Goal: Task Accomplishment & Management: Complete application form

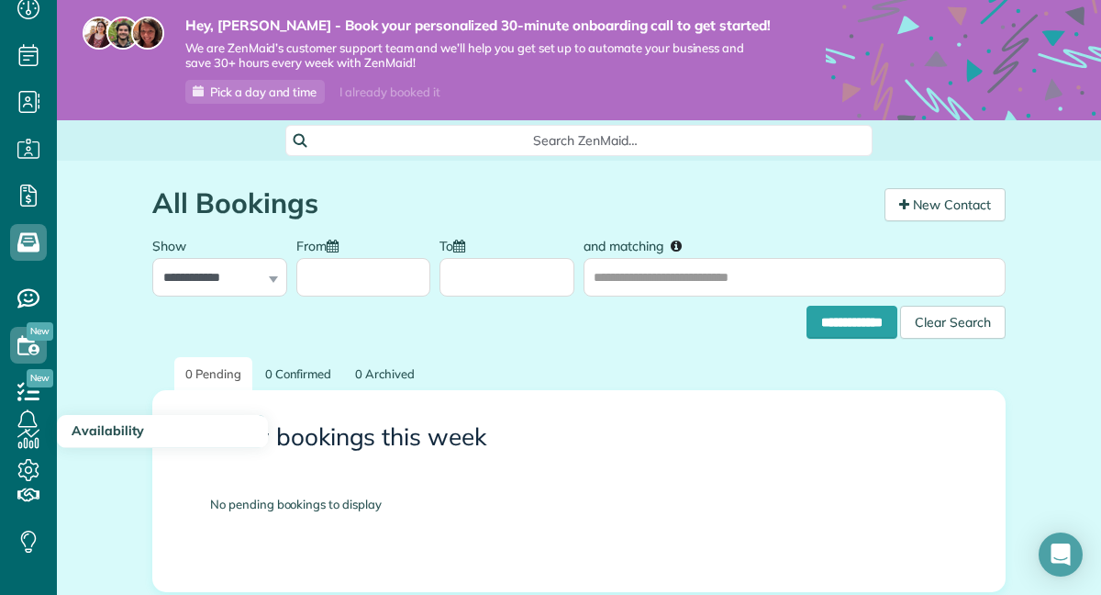
scroll to position [97, 0]
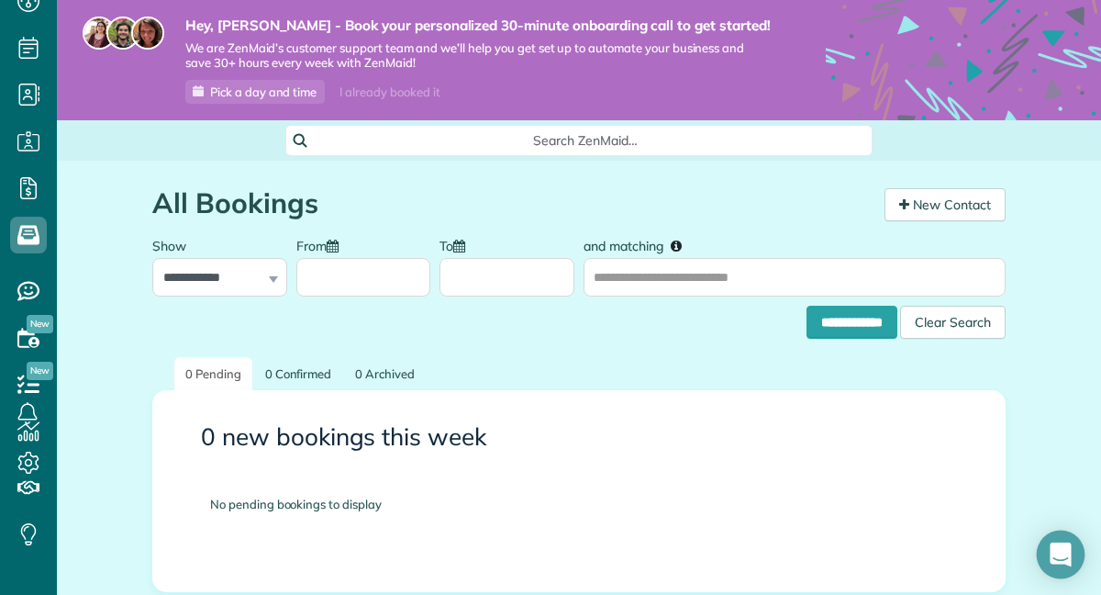
click at [1058, 560] on icon "Open Intercom Messenger" at bounding box center [1061, 554] width 24 height 24
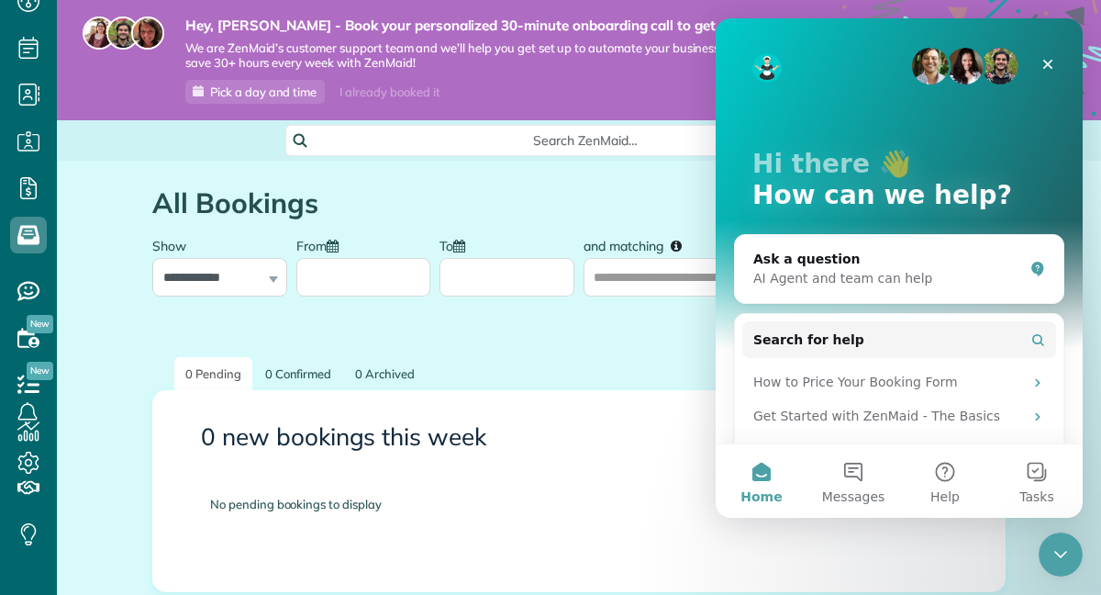
scroll to position [0, 0]
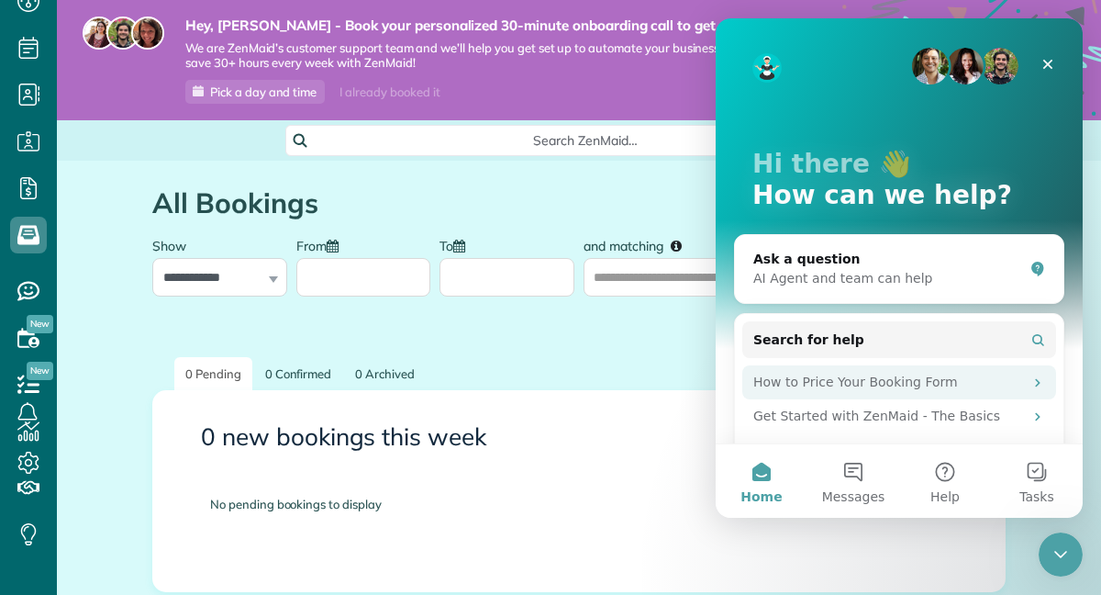
click at [840, 382] on div "How to Price Your Booking Form" at bounding box center [888, 382] width 270 height 19
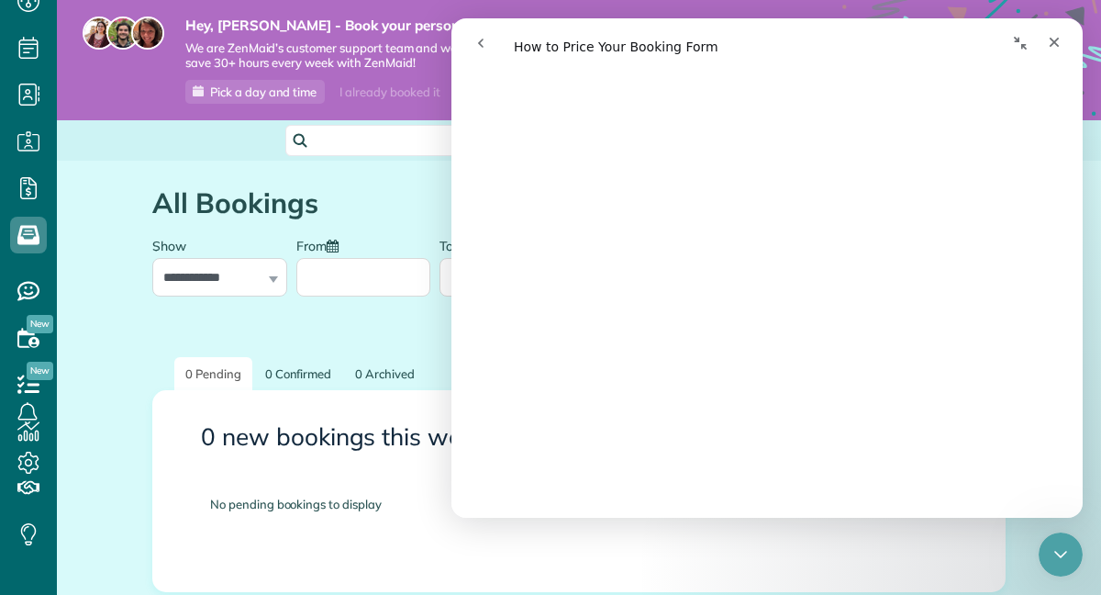
scroll to position [486, 0]
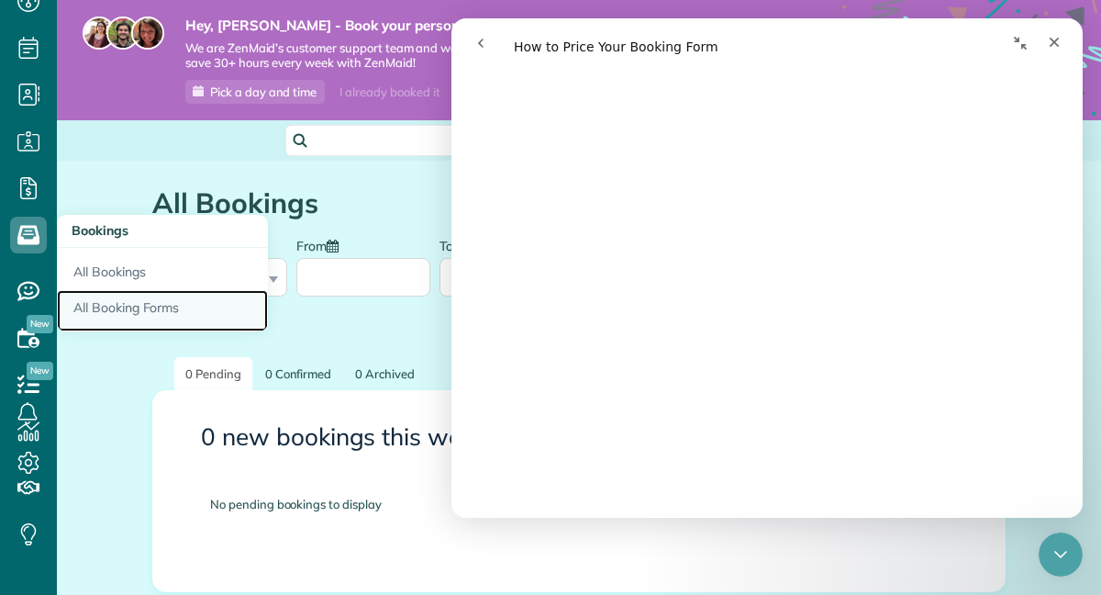
click at [98, 307] on link "All Booking Forms" at bounding box center [162, 311] width 211 height 42
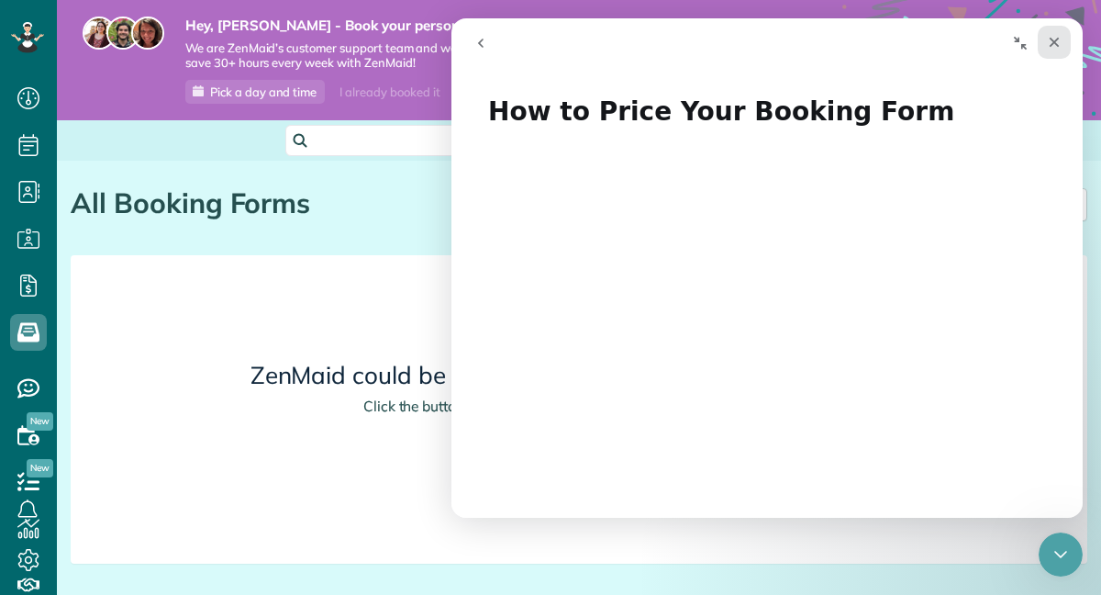
click at [1045, 39] on div "Close" at bounding box center [1054, 42] width 33 height 33
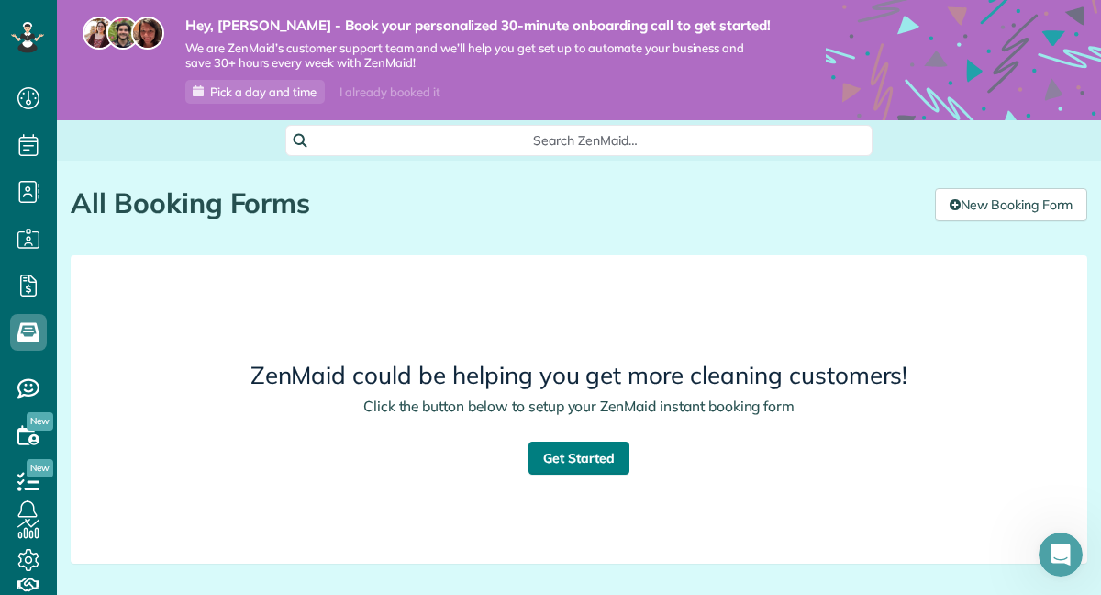
click at [573, 465] on link "Get Started" at bounding box center [579, 457] width 101 height 33
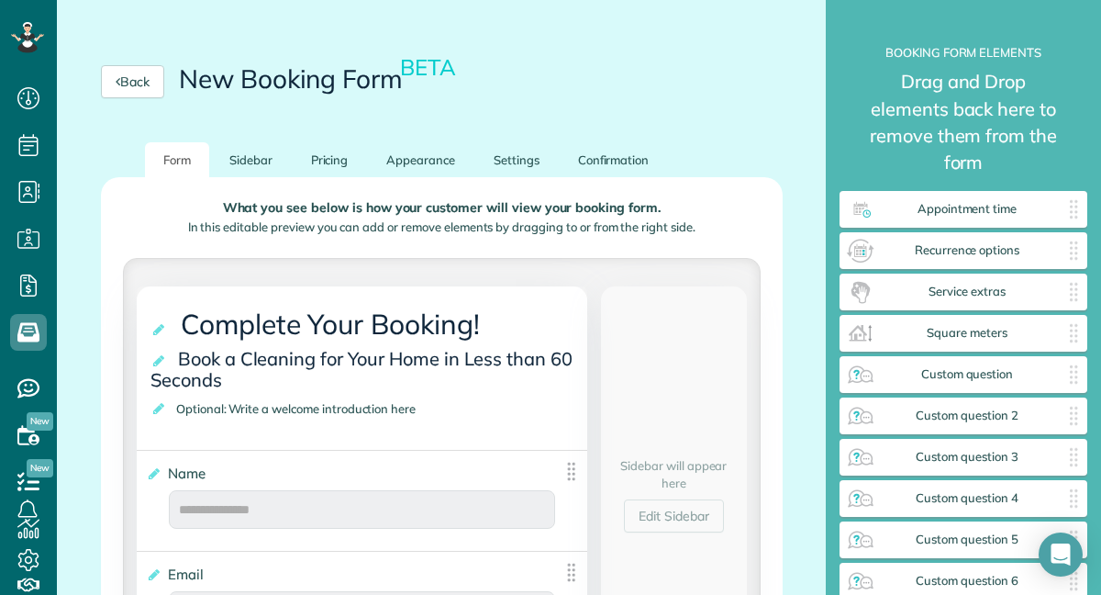
scroll to position [166, 0]
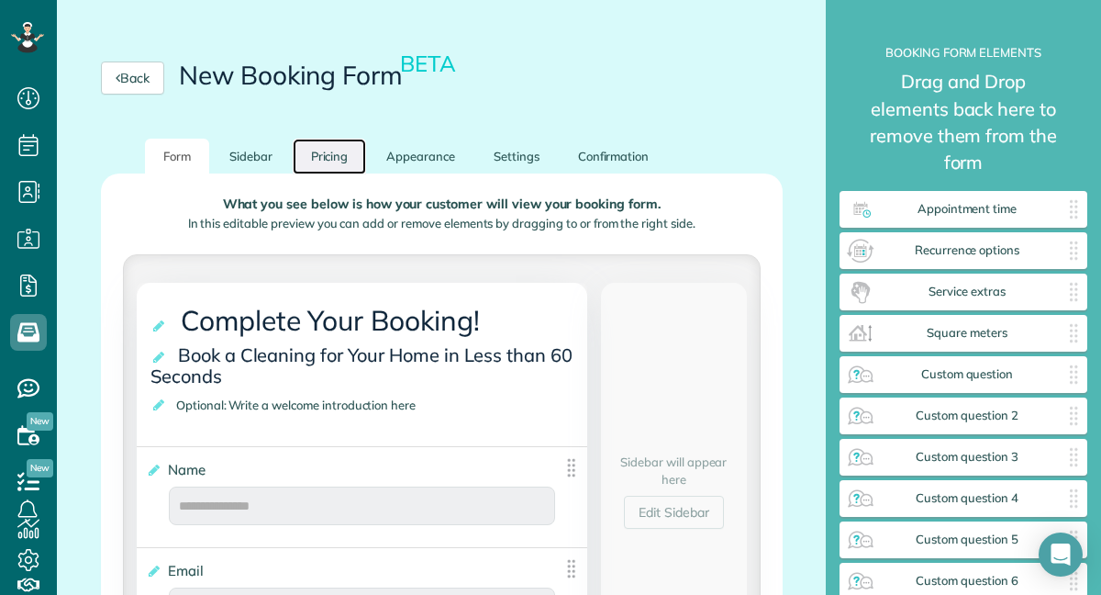
click at [344, 163] on link "Pricing" at bounding box center [330, 157] width 74 height 36
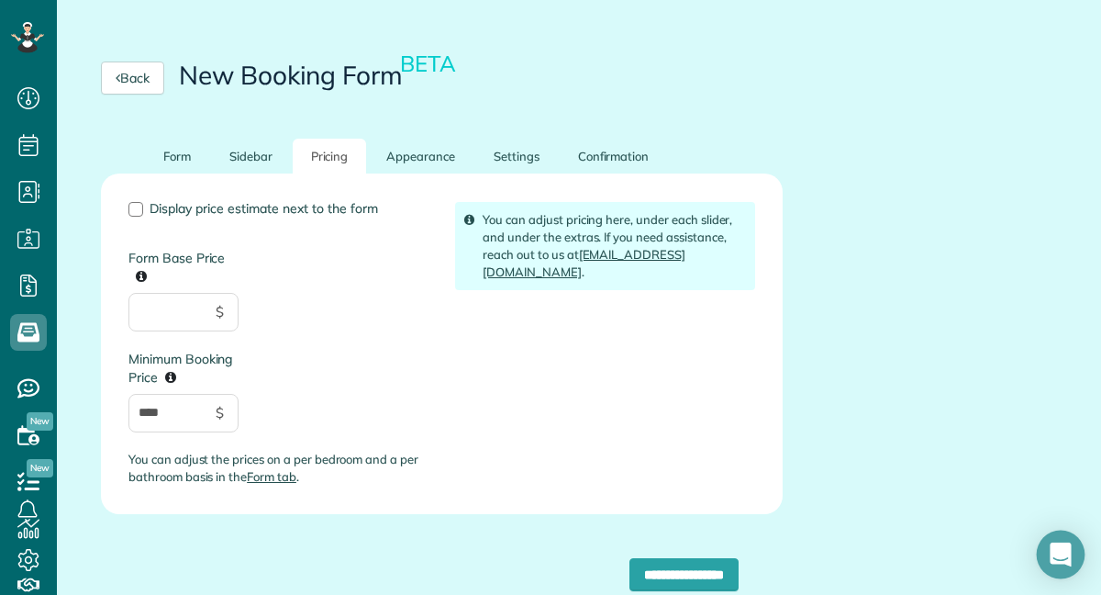
click at [1044, 548] on div "Open Intercom Messenger" at bounding box center [1061, 554] width 49 height 49
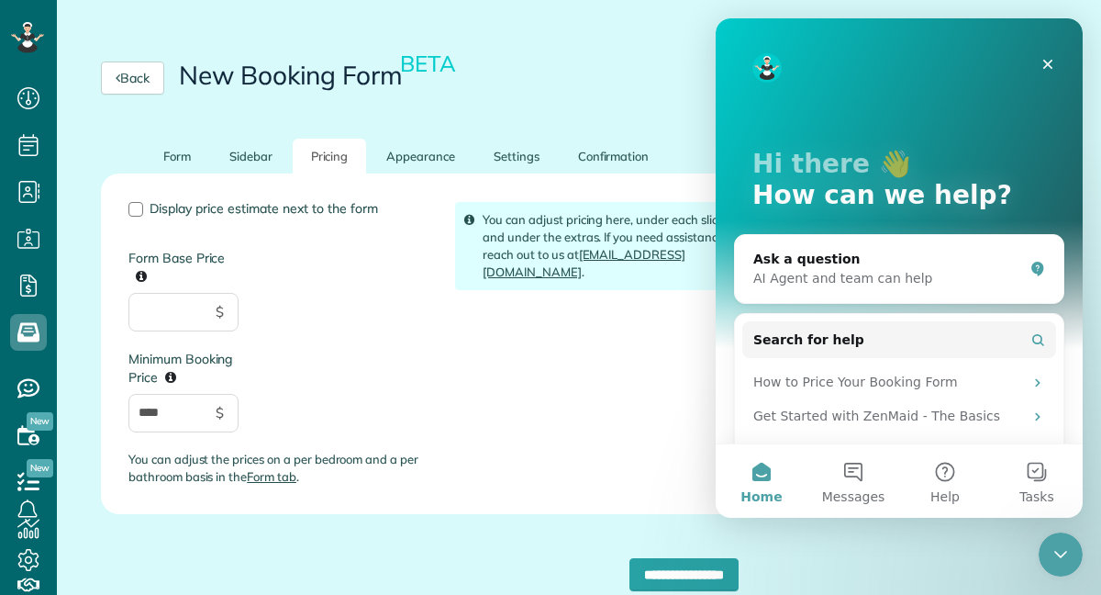
scroll to position [0, 0]
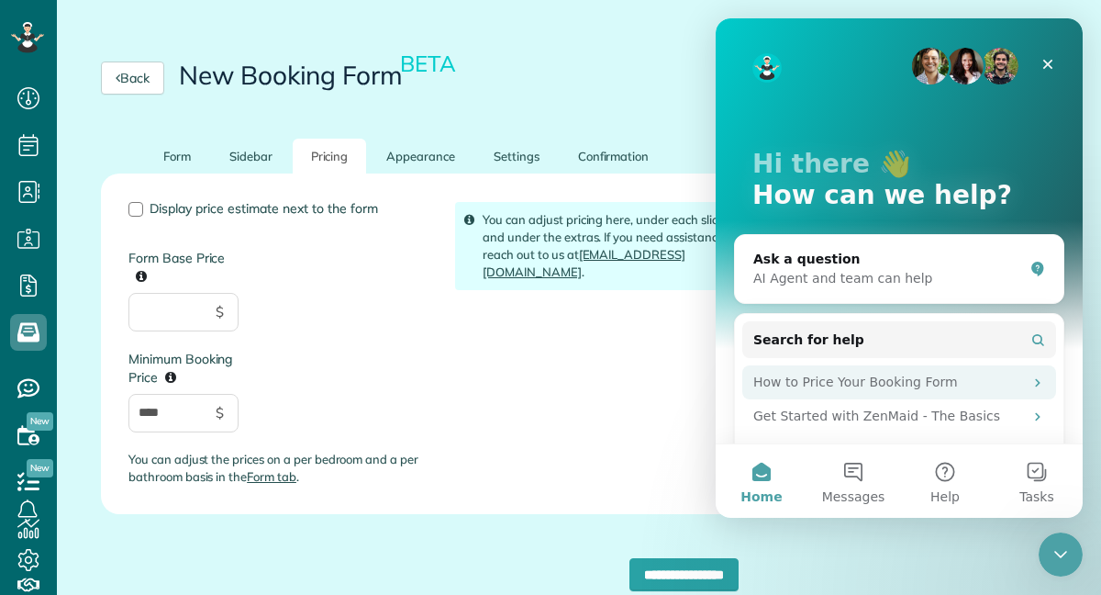
click at [858, 390] on div "How to Price Your Booking Form" at bounding box center [888, 382] width 270 height 19
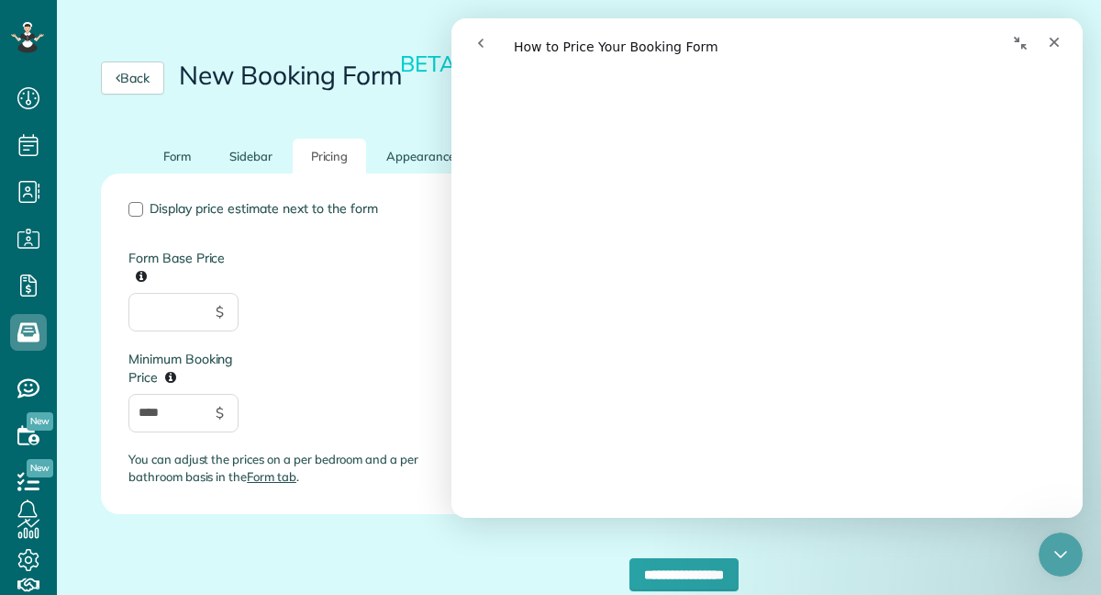
scroll to position [704, 0]
click at [403, 251] on div "Display price estimate next to the form Form Base Price $ Minimum Booking Price…" at bounding box center [278, 351] width 327 height 298
click at [1055, 39] on icon "Close" at bounding box center [1054, 42] width 15 height 15
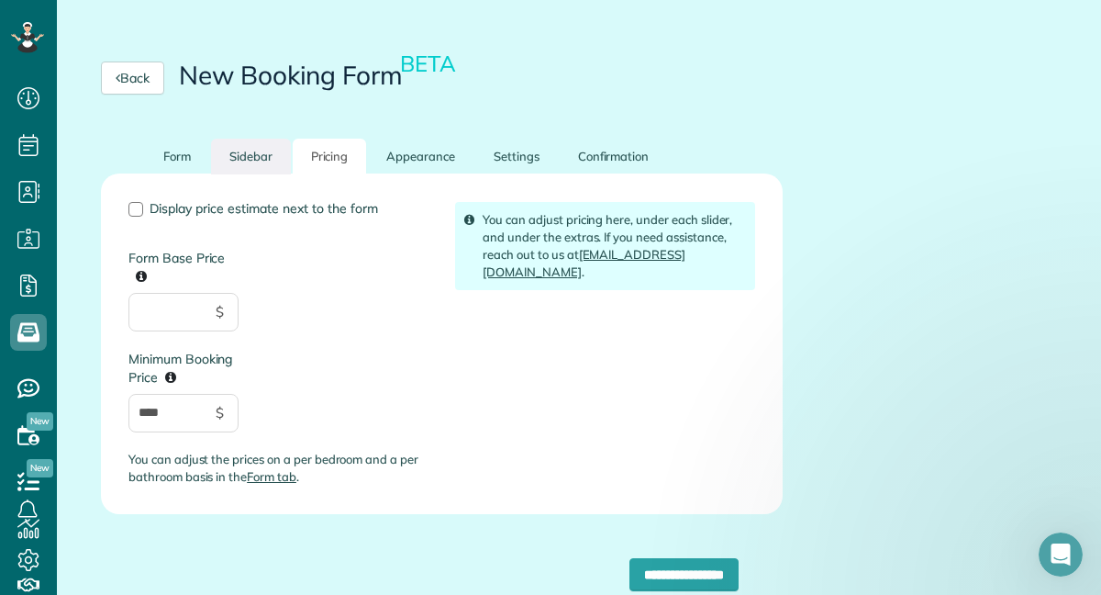
scroll to position [0, 0]
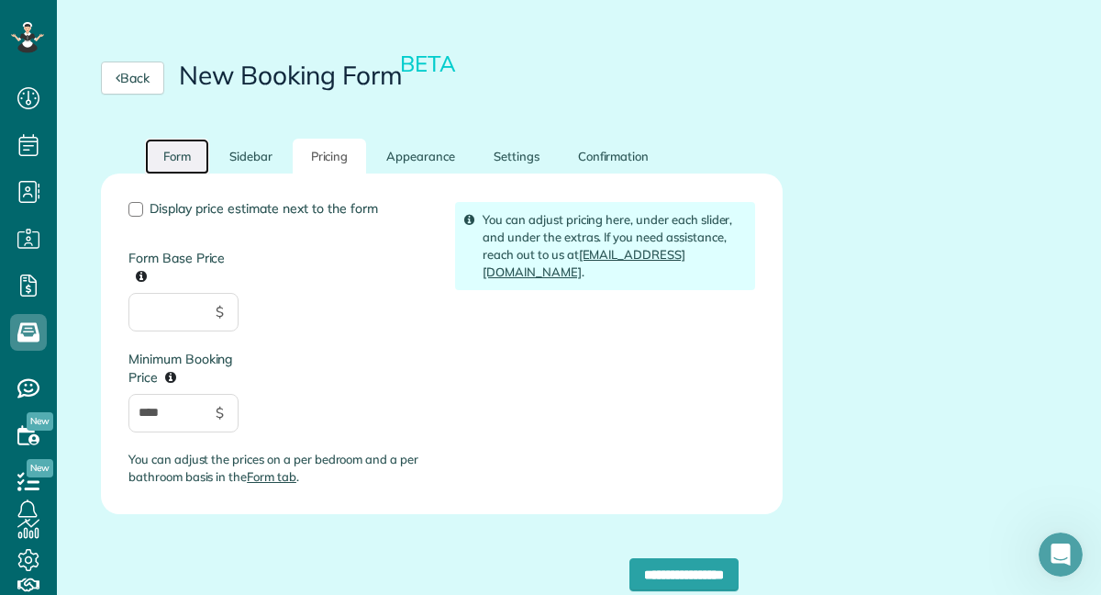
click at [172, 160] on link "Form" at bounding box center [177, 157] width 64 height 36
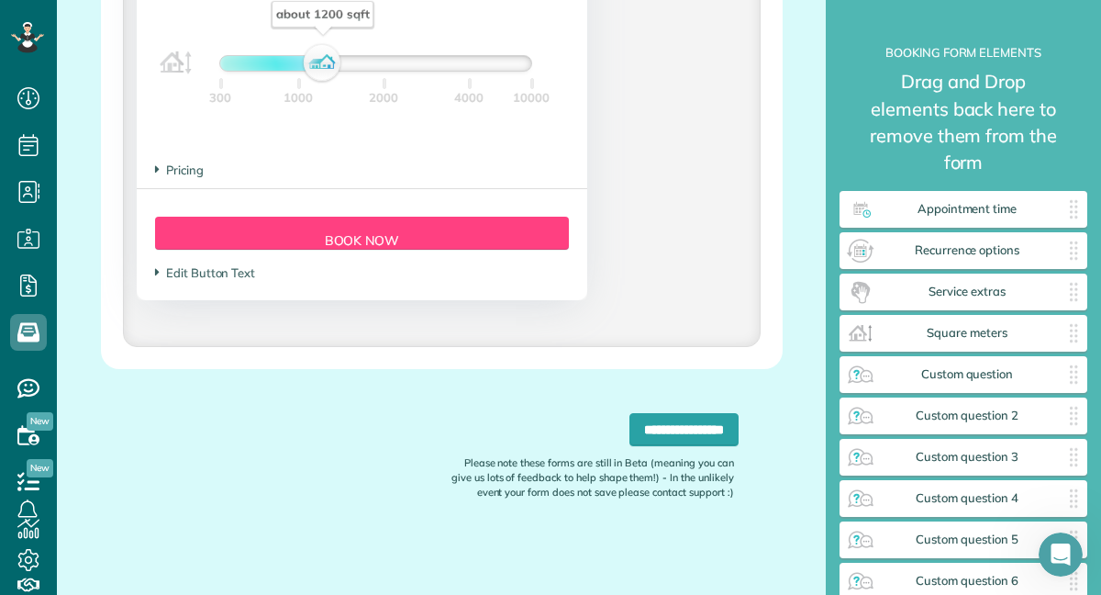
scroll to position [1944, 0]
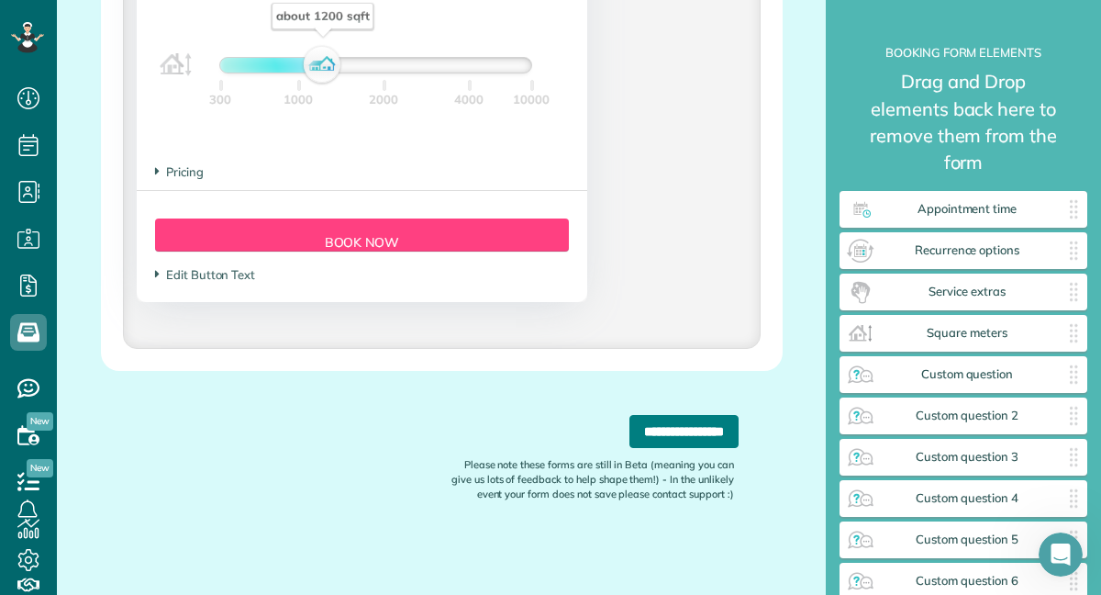
click at [658, 429] on input "**********" at bounding box center [684, 431] width 109 height 33
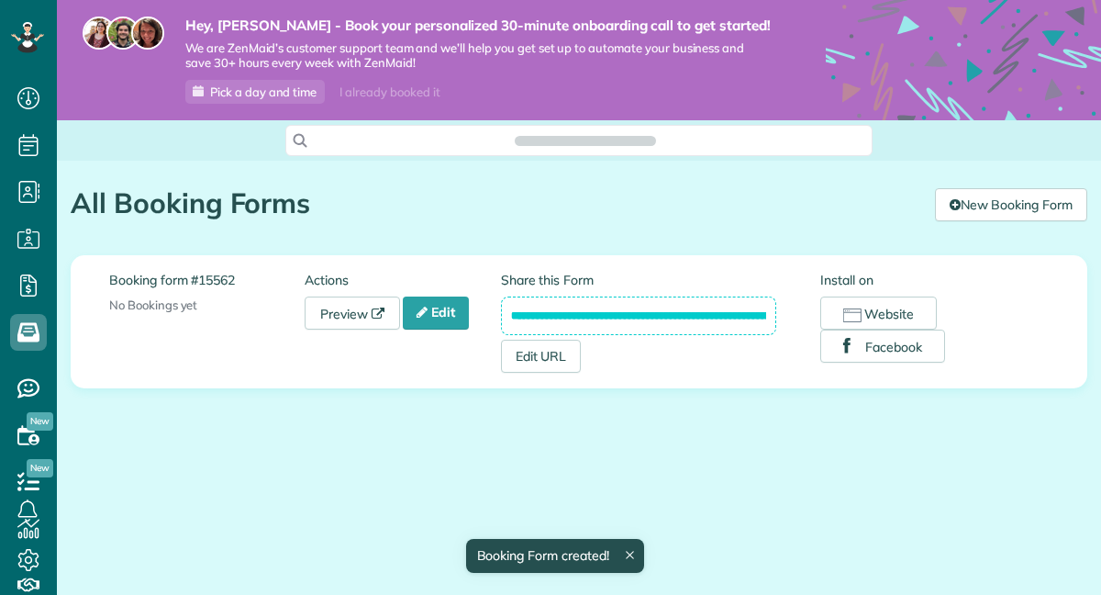
scroll to position [8, 8]
click at [444, 306] on link "Edit" at bounding box center [436, 312] width 66 height 33
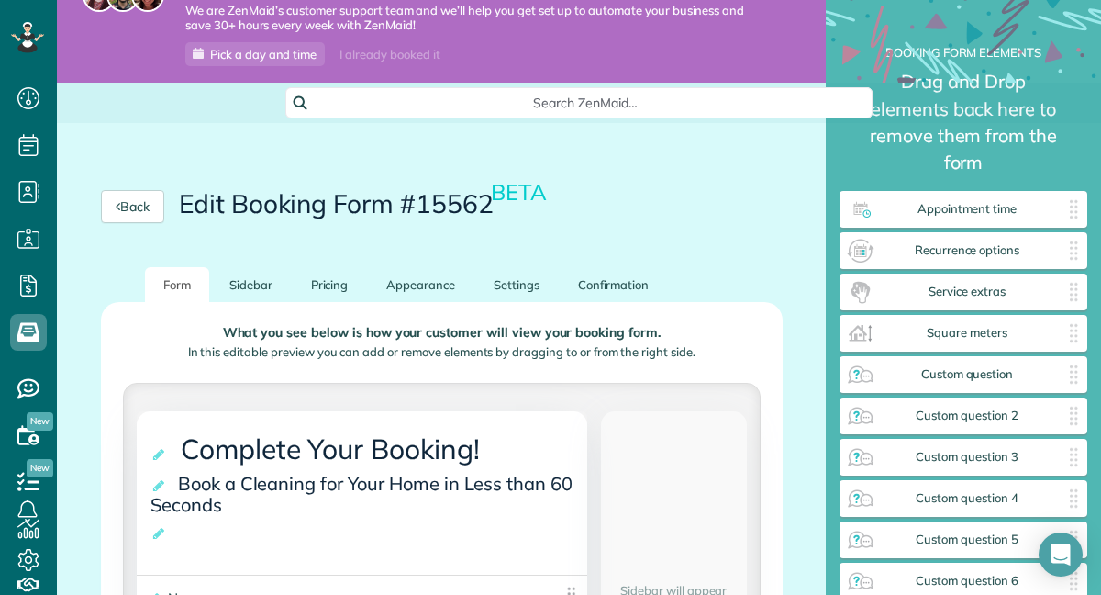
scroll to position [74, 0]
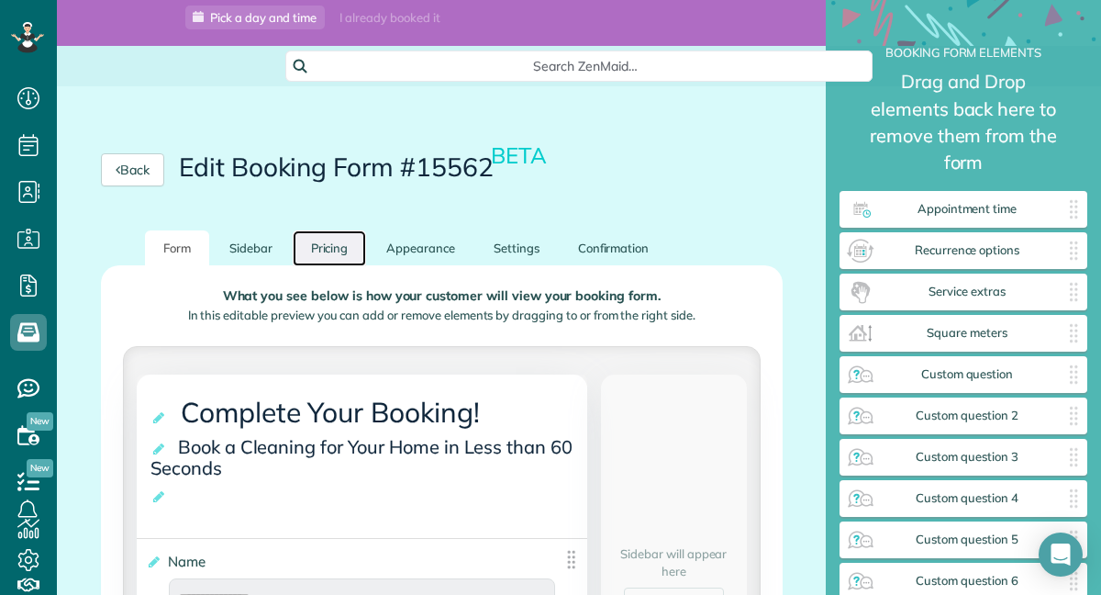
click at [321, 255] on link "Pricing" at bounding box center [330, 248] width 74 height 36
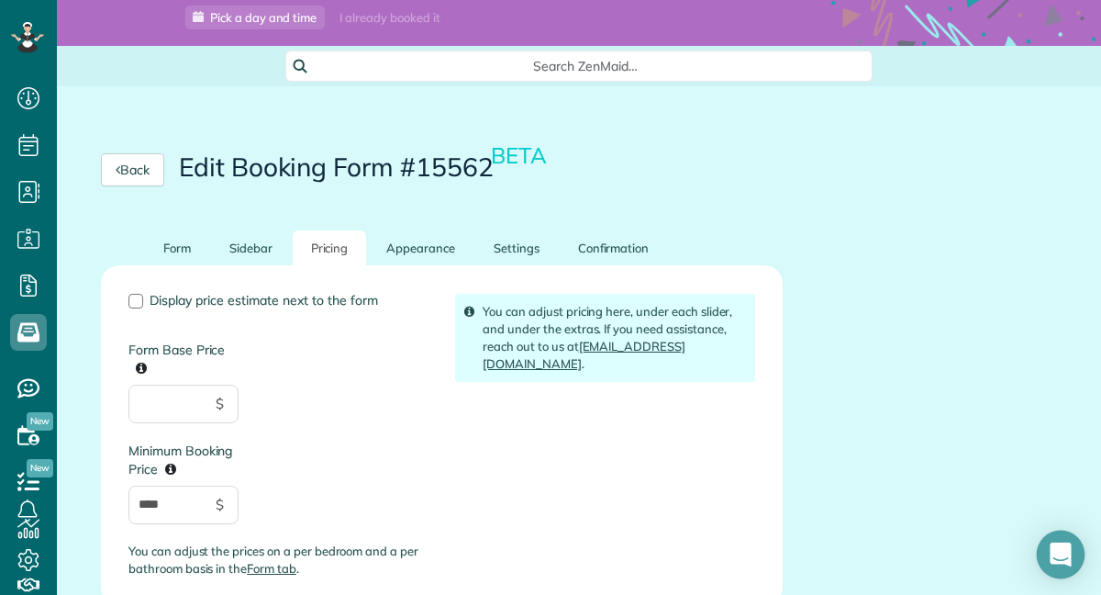
click at [1067, 548] on icon "Open Intercom Messenger" at bounding box center [1060, 554] width 21 height 24
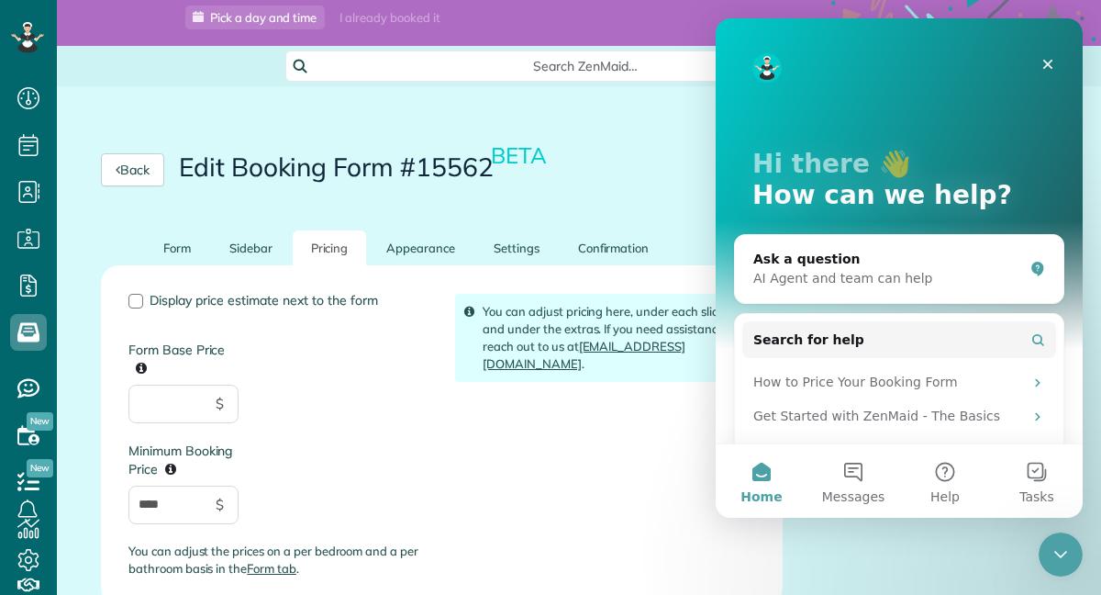
scroll to position [0, 0]
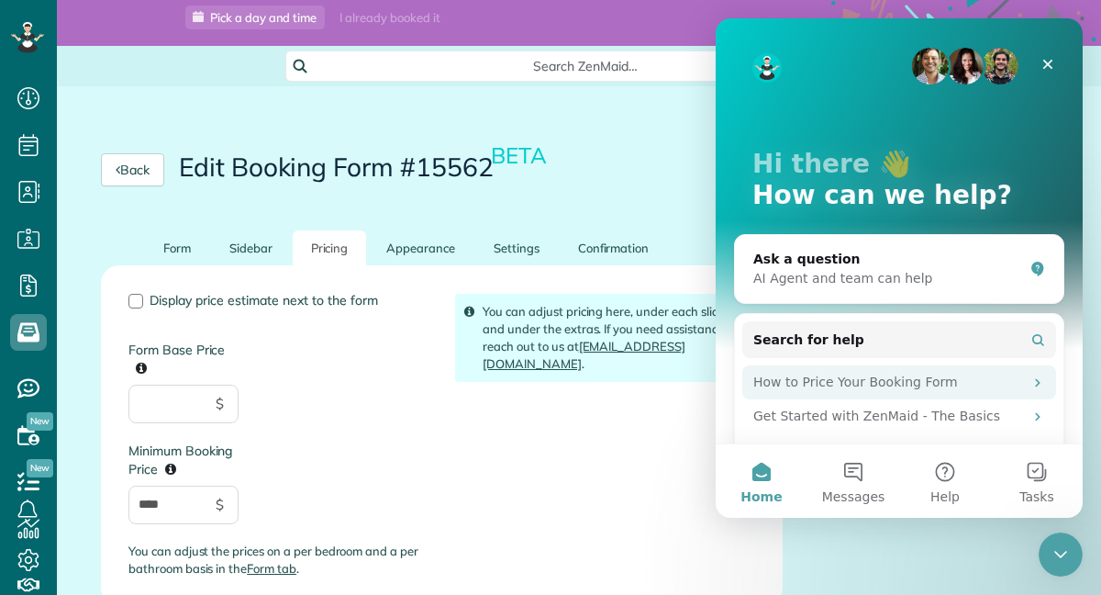
click at [923, 385] on div "How to Price Your Booking Form" at bounding box center [888, 382] width 270 height 19
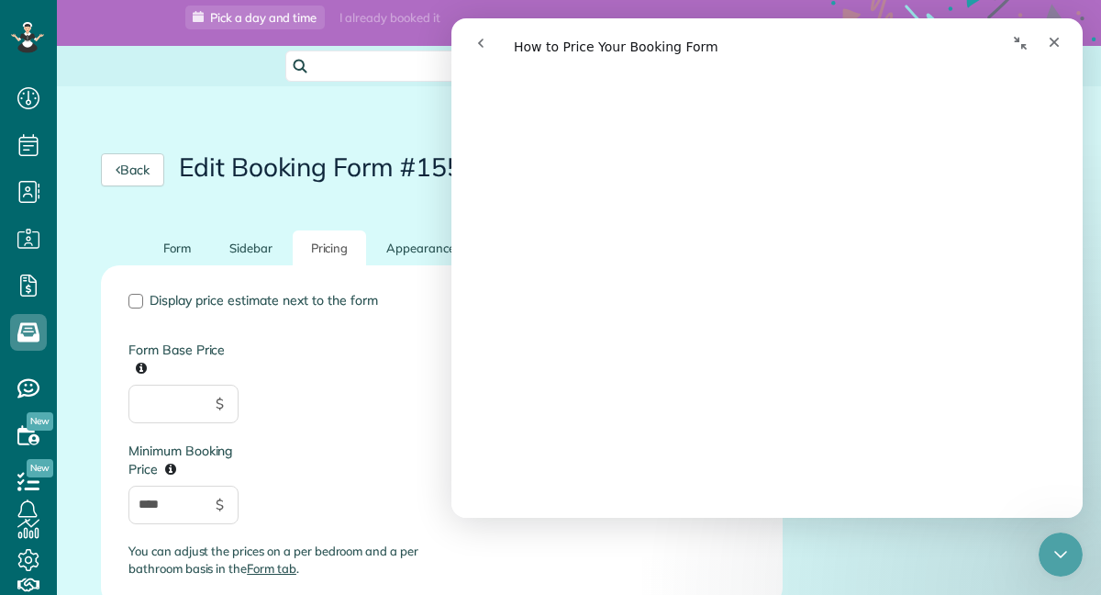
scroll to position [1038, 0]
click at [134, 304] on div at bounding box center [135, 301] width 15 height 15
click at [1054, 37] on icon "Close" at bounding box center [1054, 42] width 15 height 15
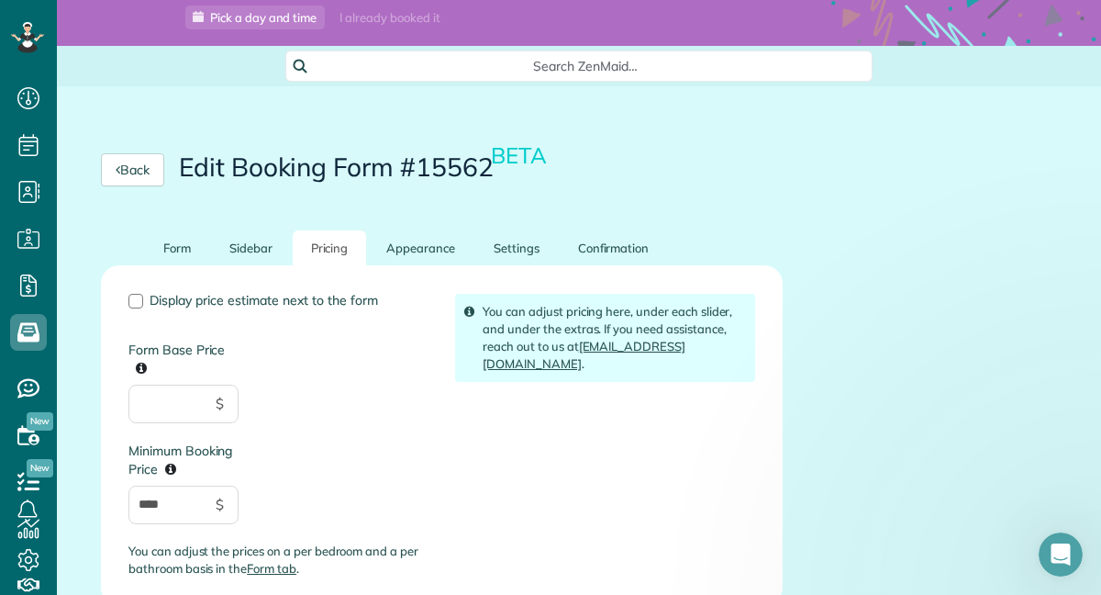
scroll to position [0, 0]
click at [29, 470] on span "New" at bounding box center [40, 468] width 27 height 18
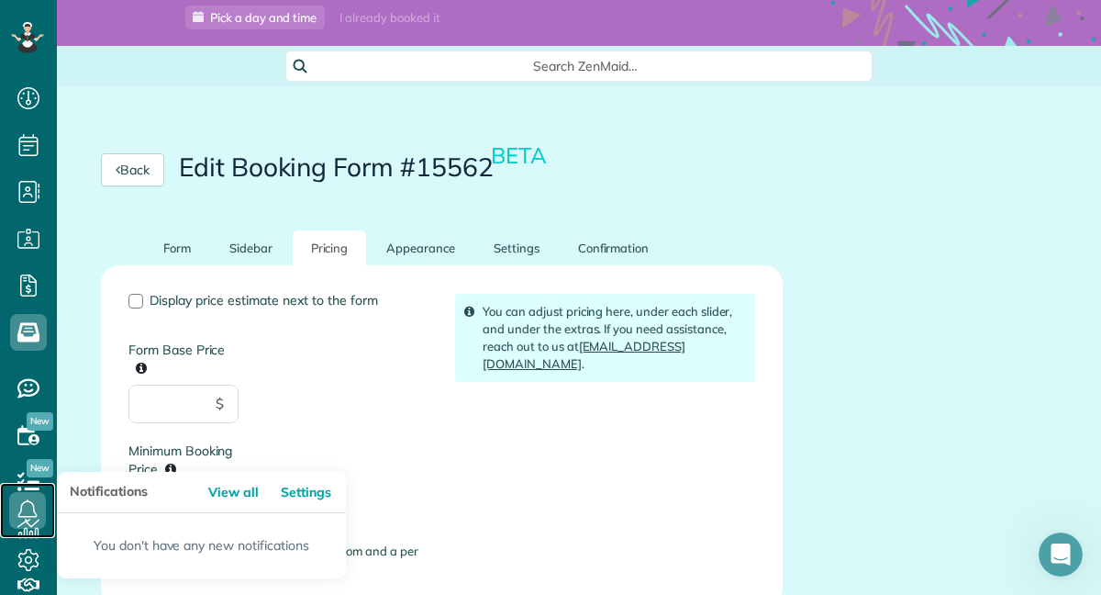
click at [30, 485] on link at bounding box center [27, 510] width 55 height 55
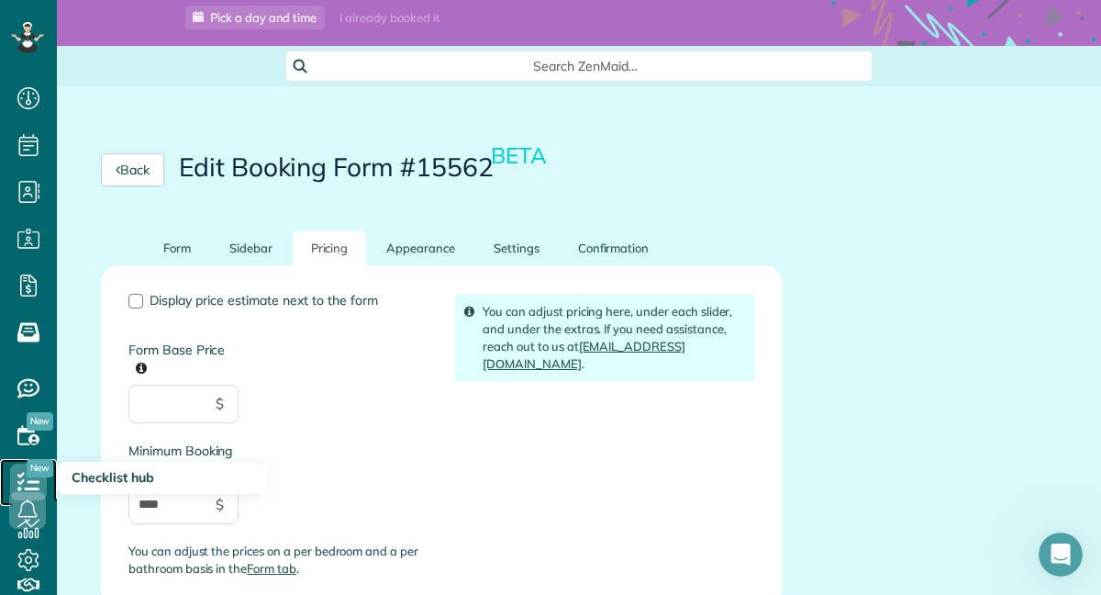
click at [30, 478] on icon at bounding box center [28, 481] width 37 height 37
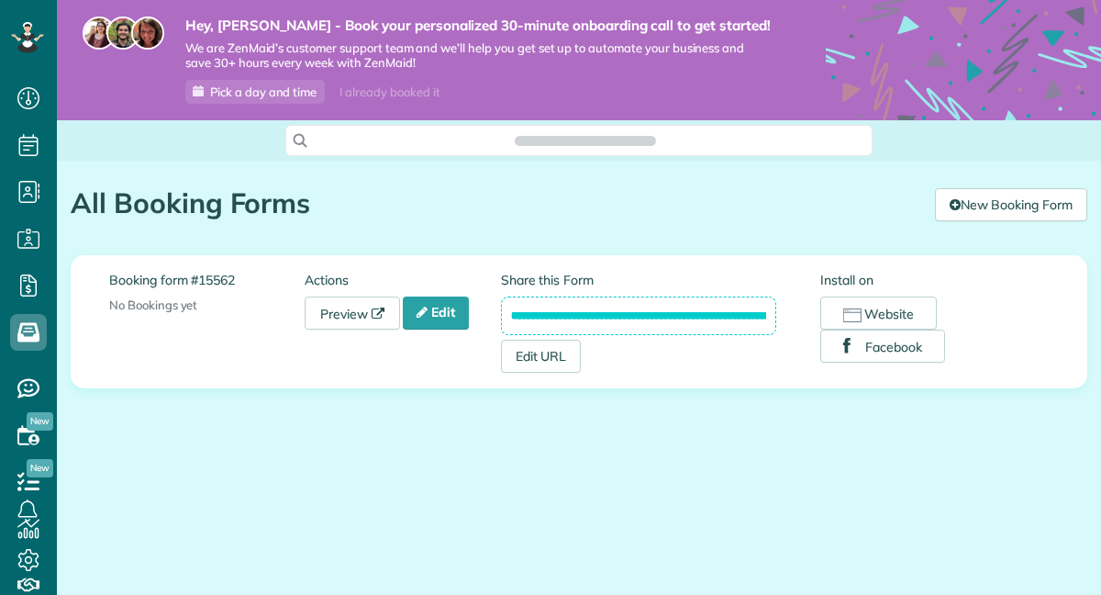
scroll to position [8, 8]
click at [444, 312] on link "Edit" at bounding box center [436, 312] width 66 height 33
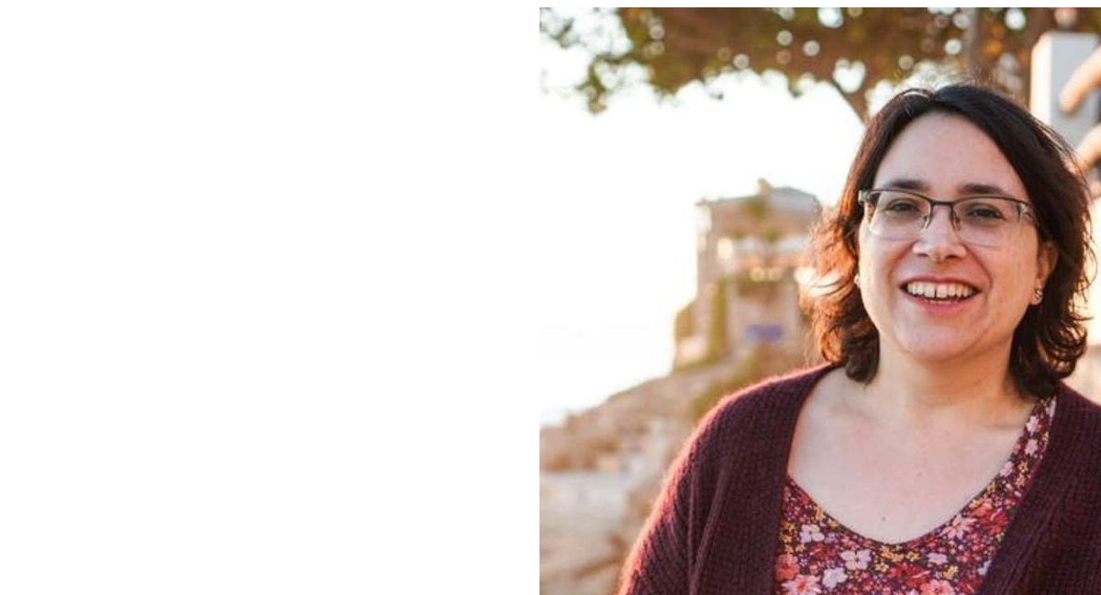
scroll to position [8, 1]
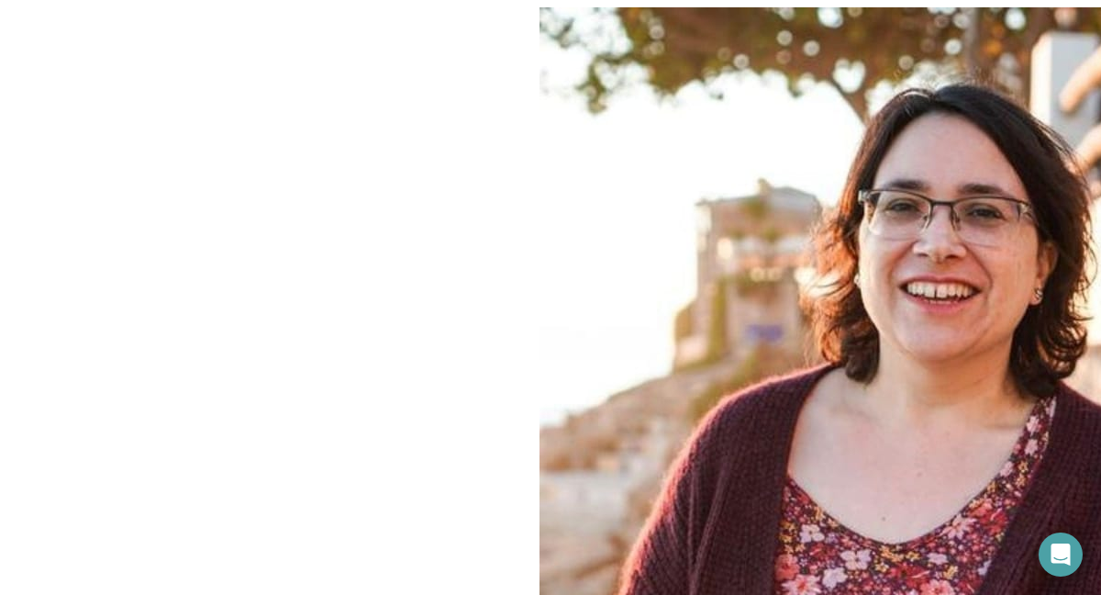
scroll to position [1777, 0]
drag, startPoint x: 318, startPoint y: 304, endPoint x: 280, endPoint y: 303, distance: 38.6
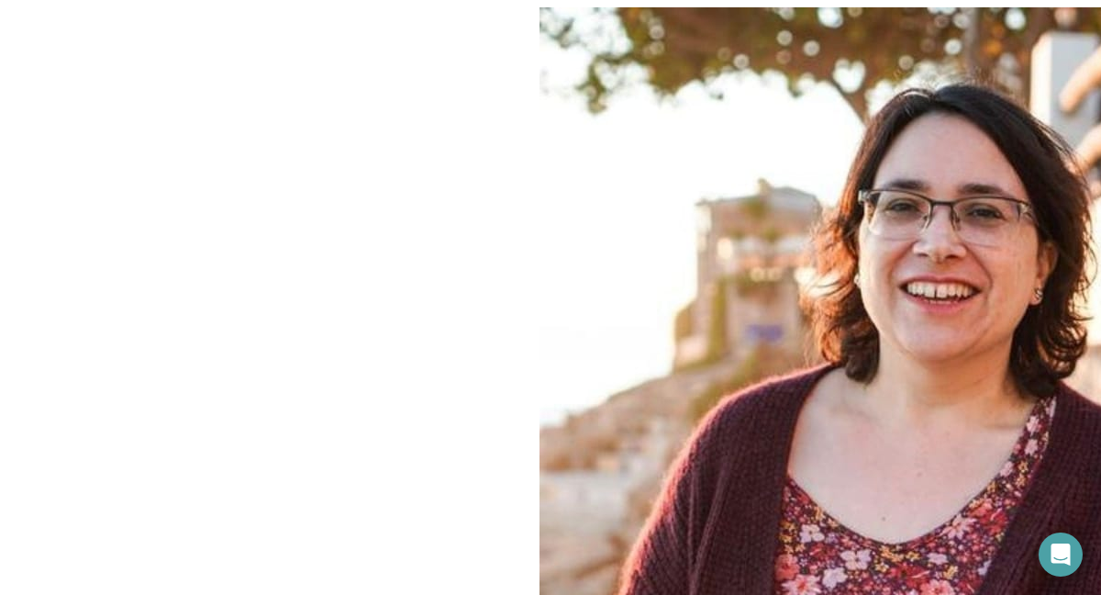
scroll to position [476, 0]
drag, startPoint x: 916, startPoint y: 273, endPoint x: 583, endPoint y: 416, distance: 362.6
drag, startPoint x: 405, startPoint y: 179, endPoint x: 386, endPoint y: 554, distance: 375.8
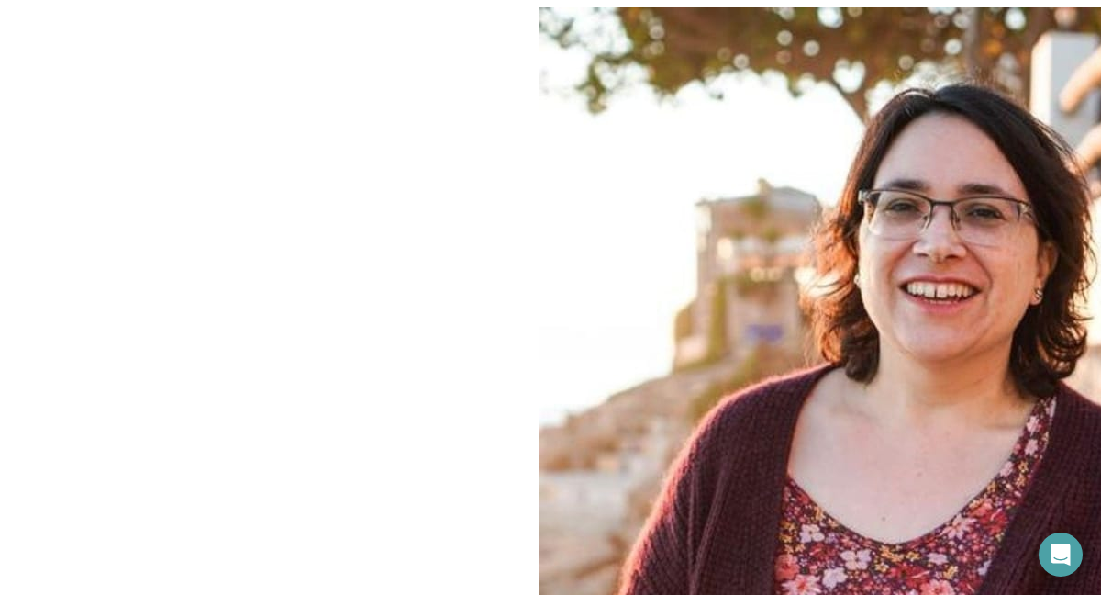
drag, startPoint x: 488, startPoint y: 111, endPoint x: 447, endPoint y: 374, distance: 266.6
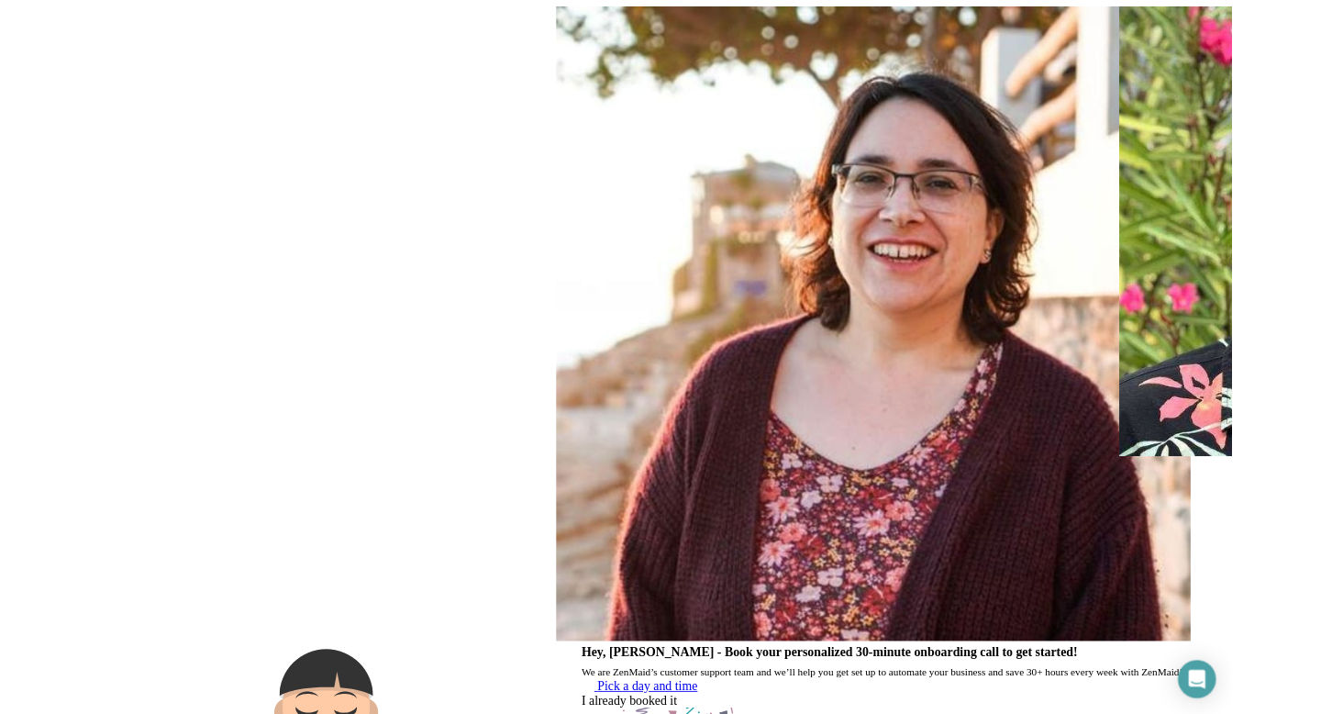
scroll to position [330, 0]
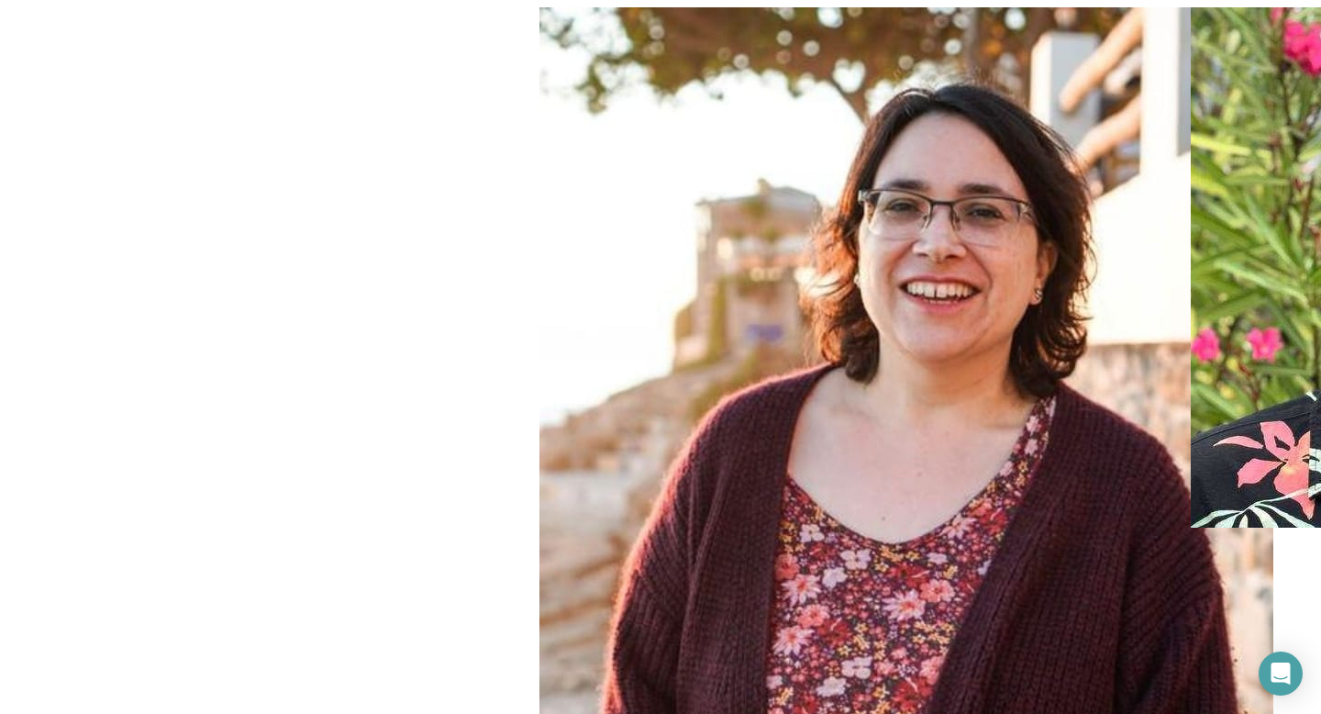
drag, startPoint x: 526, startPoint y: 175, endPoint x: 516, endPoint y: 711, distance: 536.0
drag, startPoint x: 448, startPoint y: 94, endPoint x: 436, endPoint y: 630, distance: 537.0
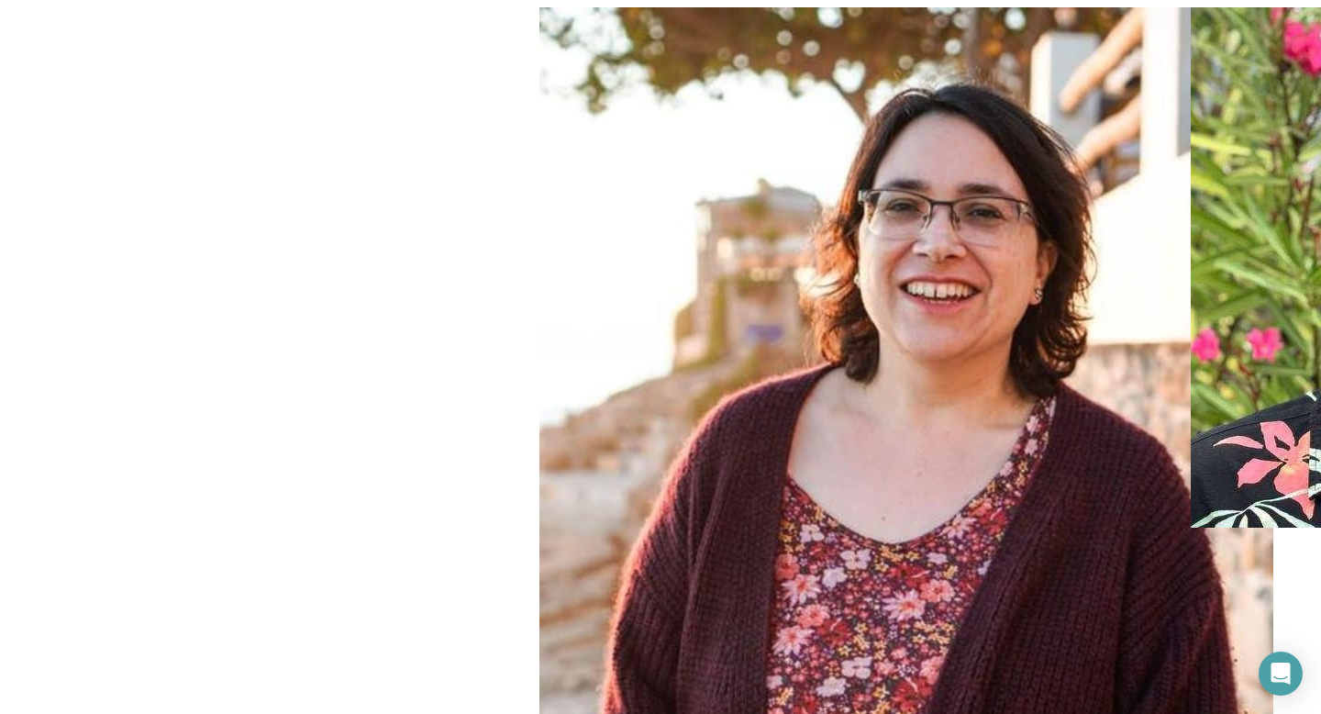
drag, startPoint x: 1113, startPoint y: 427, endPoint x: 613, endPoint y: 652, distance: 548.7
drag, startPoint x: 1114, startPoint y: 474, endPoint x: 593, endPoint y: 337, distance: 539.1
drag, startPoint x: 466, startPoint y: 338, endPoint x: 1093, endPoint y: 484, distance: 643.5
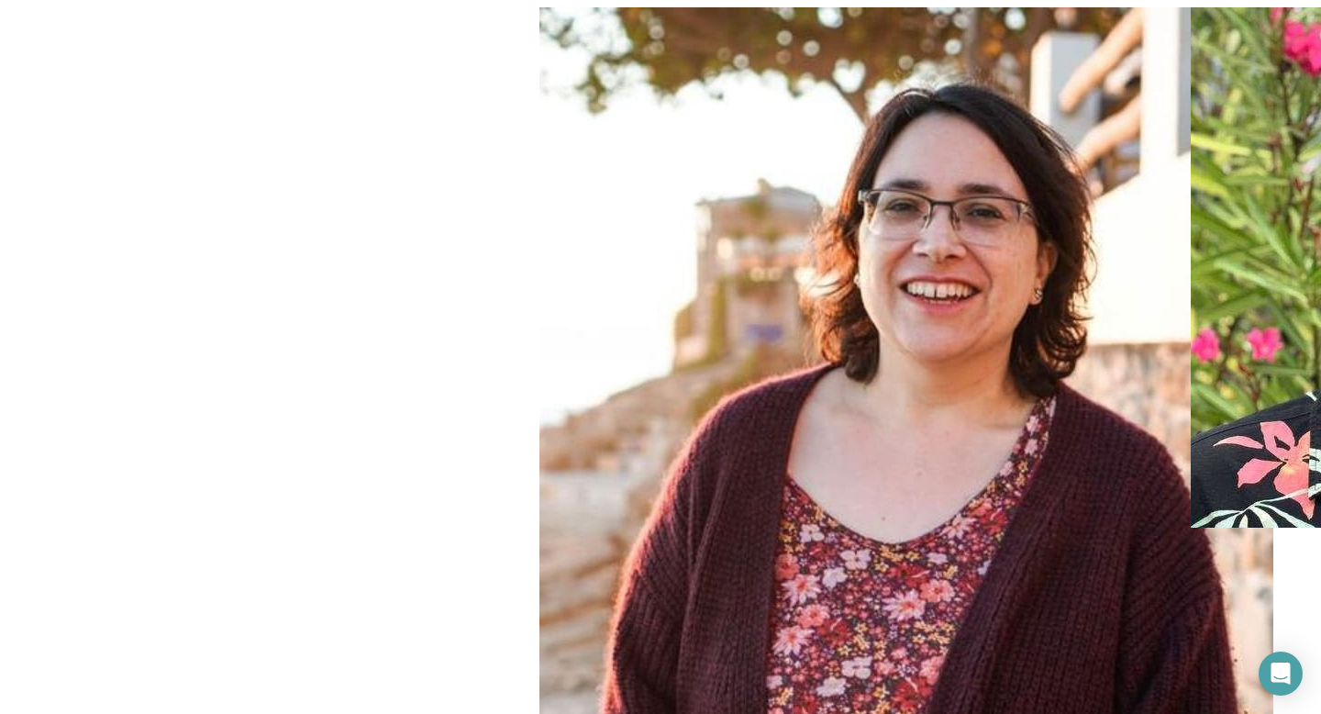
drag, startPoint x: 1087, startPoint y: 507, endPoint x: 1039, endPoint y: 511, distance: 47.9
drag, startPoint x: 1097, startPoint y: 251, endPoint x: 337, endPoint y: 442, distance: 783.7
drag, startPoint x: 1142, startPoint y: 208, endPoint x: 474, endPoint y: 308, distance: 674.6
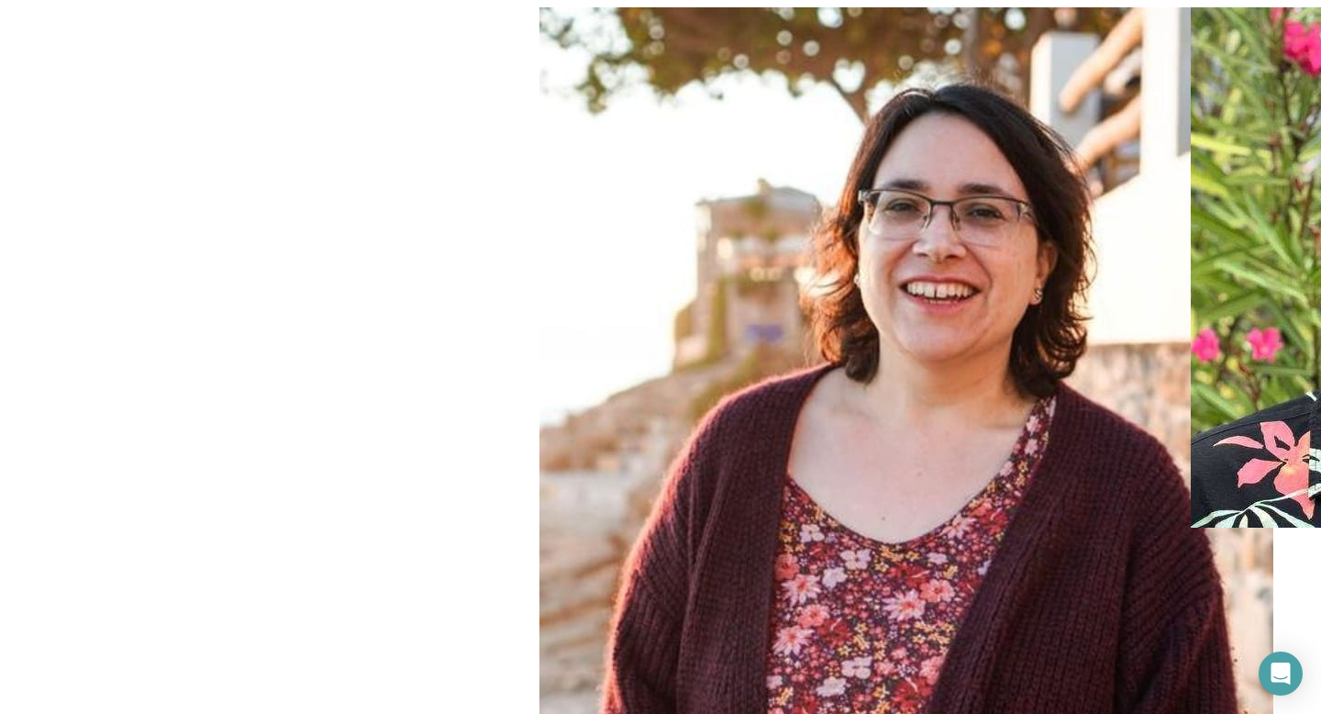
scroll to position [2291, 0]
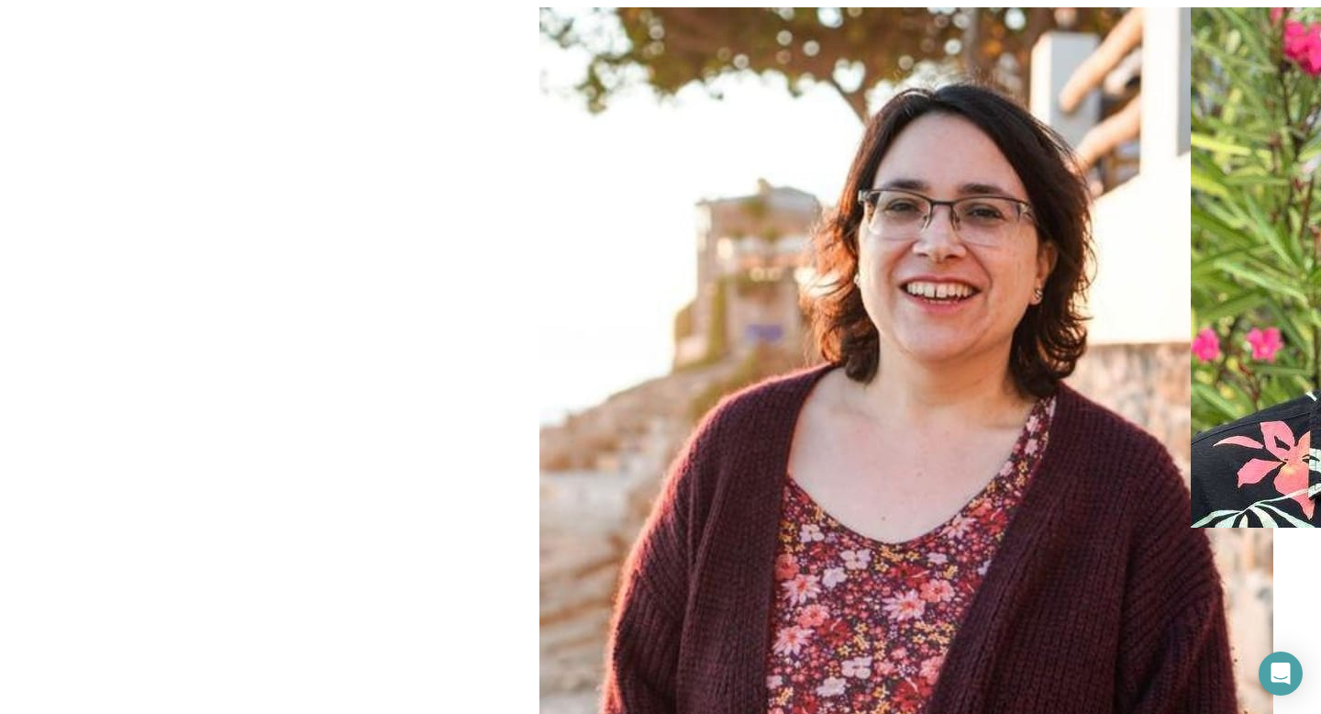
drag, startPoint x: 1136, startPoint y: 253, endPoint x: 665, endPoint y: 234, distance: 471.2
drag, startPoint x: 514, startPoint y: 250, endPoint x: 1087, endPoint y: 242, distance: 573.6
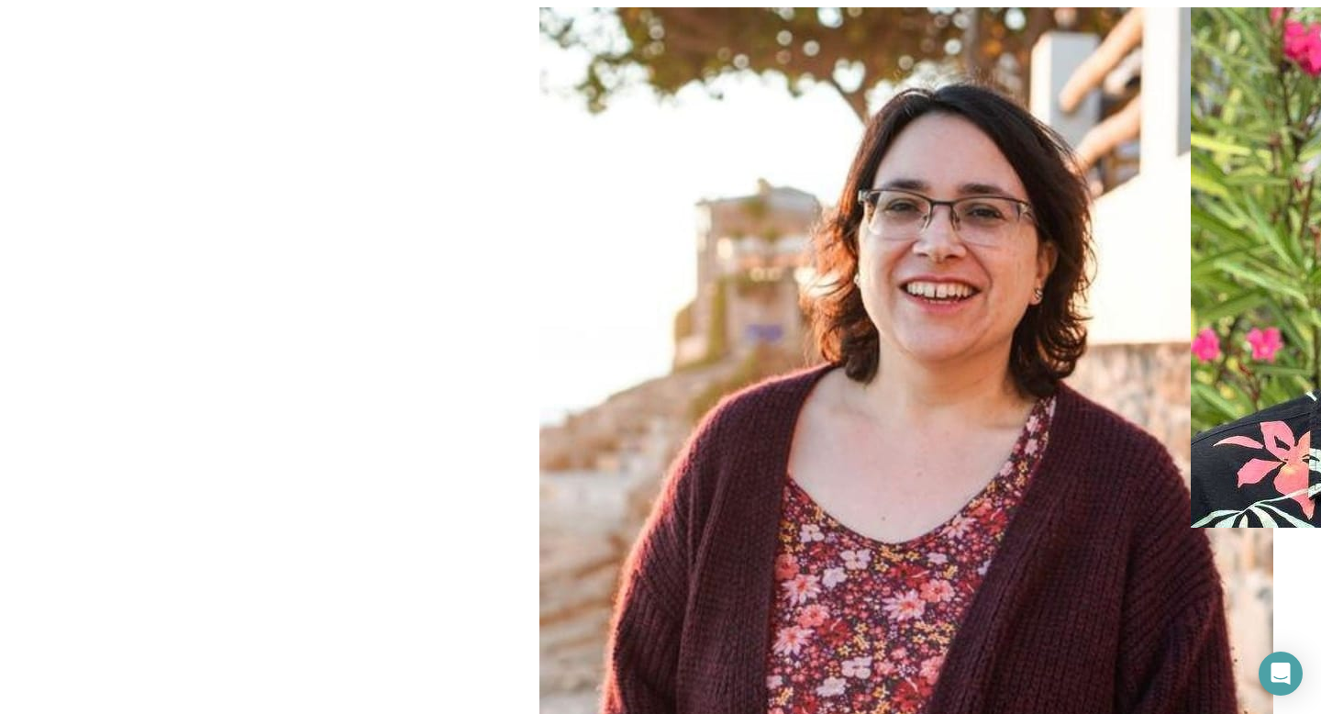
scroll to position [1385, 0]
type input "*"
